Goal: Check status: Check status

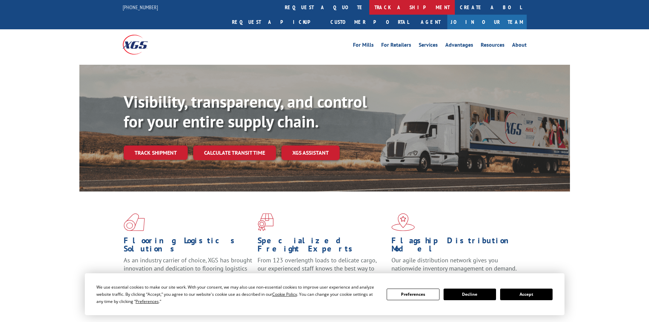
click at [369, 12] on link "track a shipment" at bounding box center [411, 7] width 85 height 15
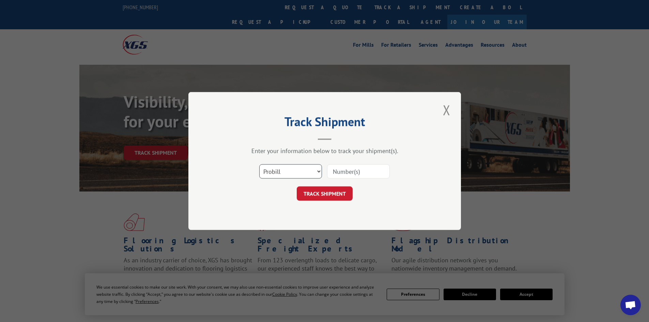
click at [287, 174] on select "Select category... Probill BOL PO" at bounding box center [290, 171] width 63 height 14
select select "bol"
click at [259, 164] on select "Select category... Probill BOL PO" at bounding box center [290, 171] width 63 height 14
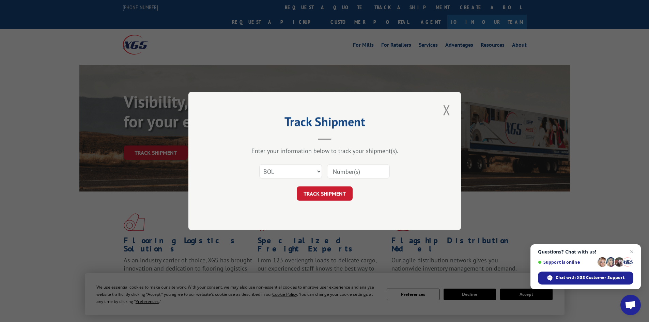
paste input "5953861"
type input "5953861"
click at [335, 192] on button "TRACK SHIPMENT" at bounding box center [325, 193] width 56 height 14
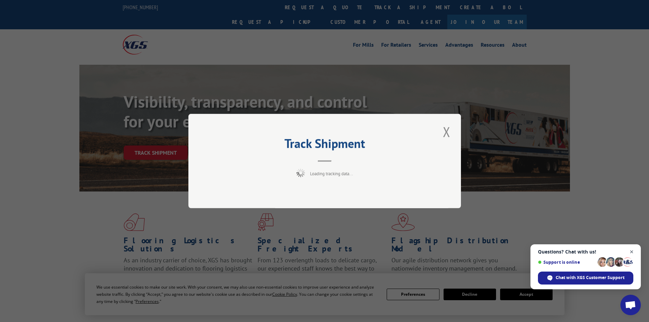
click at [632, 249] on span "Open chat" at bounding box center [631, 252] width 9 height 9
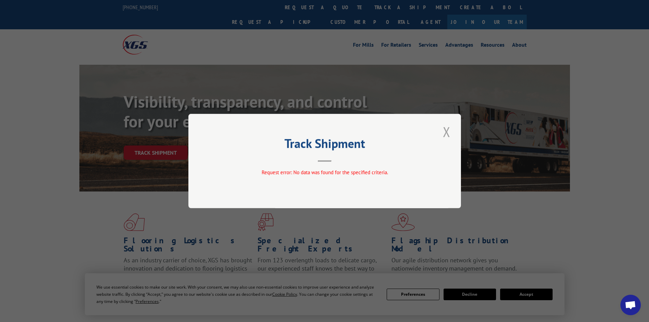
click at [446, 132] on button "Close modal" at bounding box center [447, 131] width 12 height 19
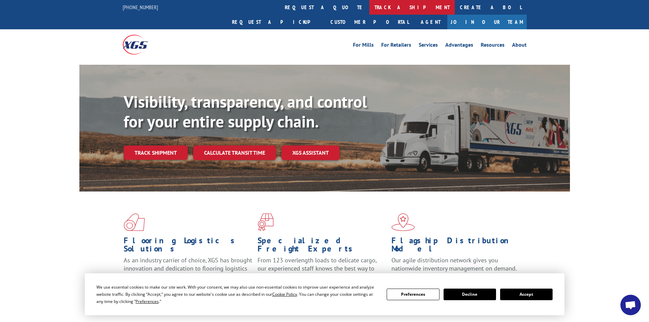
click at [369, 8] on link "track a shipment" at bounding box center [411, 7] width 85 height 15
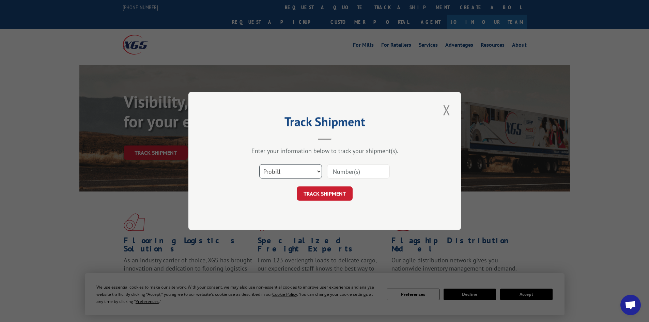
click at [277, 171] on select "Select category... Probill BOL PO" at bounding box center [290, 171] width 63 height 14
select select "po"
click at [259, 164] on select "Select category... Probill BOL PO" at bounding box center [290, 171] width 63 height 14
paste input "73519910"
type input "73519910"
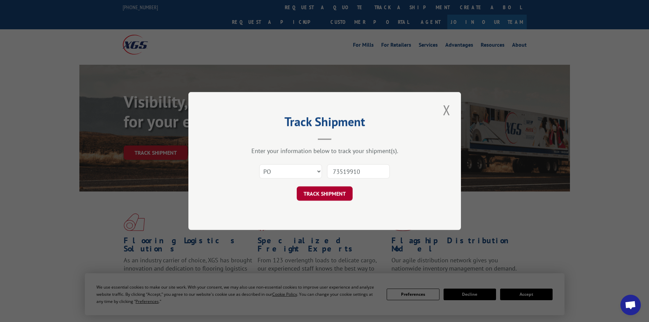
click at [330, 192] on button "TRACK SHIPMENT" at bounding box center [325, 193] width 56 height 14
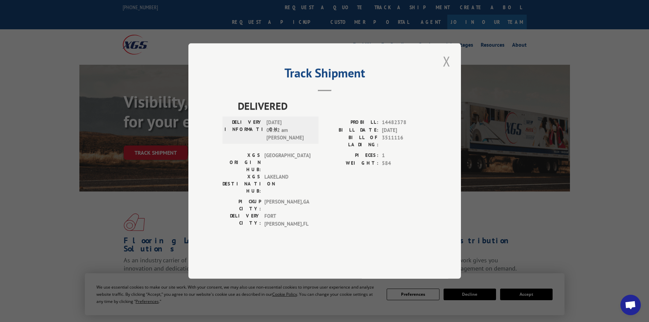
click at [446, 70] on button "Close modal" at bounding box center [447, 61] width 12 height 19
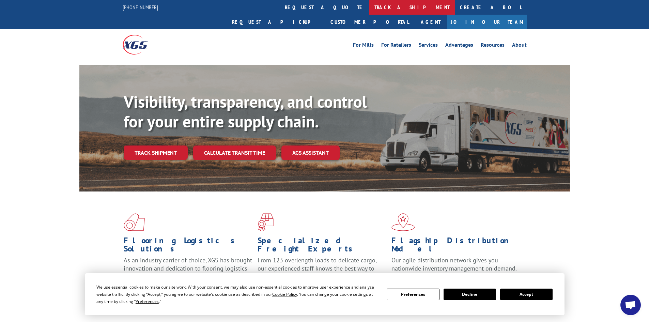
click at [369, 2] on link "track a shipment" at bounding box center [411, 7] width 85 height 15
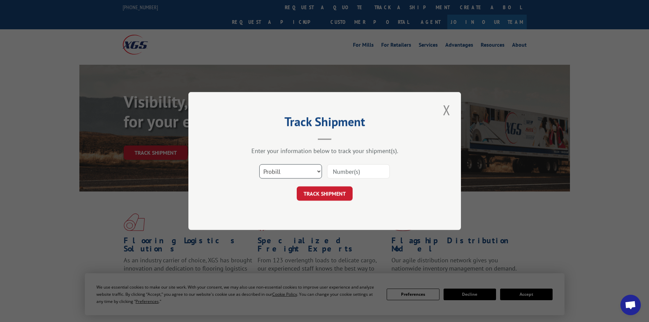
click at [283, 171] on select "Select category... Probill BOL PO" at bounding box center [290, 171] width 63 height 14
click at [341, 175] on input at bounding box center [358, 171] width 63 height 14
paste input "157769798"
type input "157769798"
click at [332, 195] on button "TRACK SHIPMENT" at bounding box center [325, 193] width 56 height 14
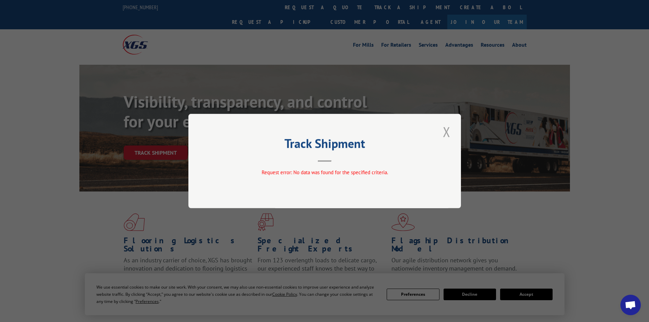
click at [445, 132] on button "Close modal" at bounding box center [447, 131] width 12 height 19
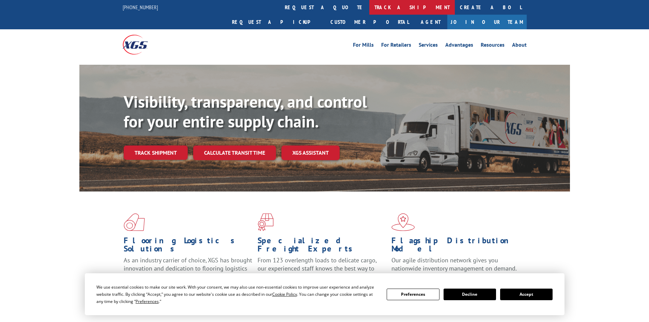
click at [369, 8] on link "track a shipment" at bounding box center [411, 7] width 85 height 15
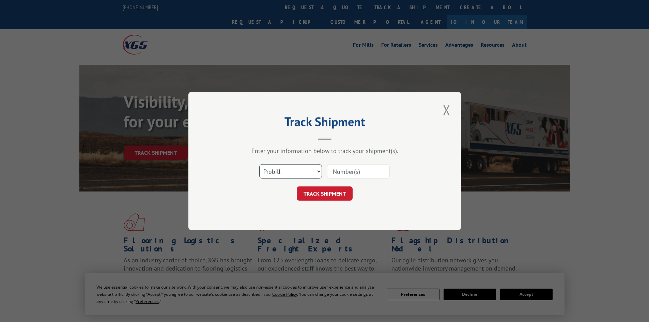
click at [287, 173] on select "Select category... Probill BOL PO" at bounding box center [290, 171] width 63 height 14
select select "bol"
click at [259, 164] on select "Select category... Probill BOL PO" at bounding box center [290, 171] width 63 height 14
paste input "4860096"
type input "4860096"
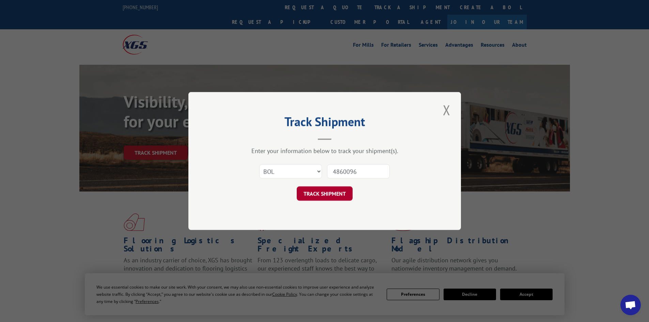
click at [334, 189] on button "TRACK SHIPMENT" at bounding box center [325, 193] width 56 height 14
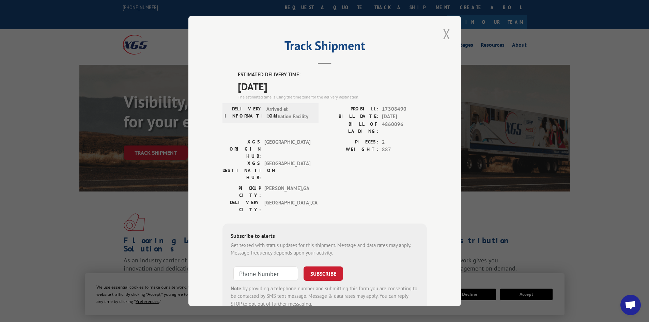
click at [446, 32] on button "Close modal" at bounding box center [447, 34] width 12 height 19
